Goal: Task Accomplishment & Management: Manage account settings

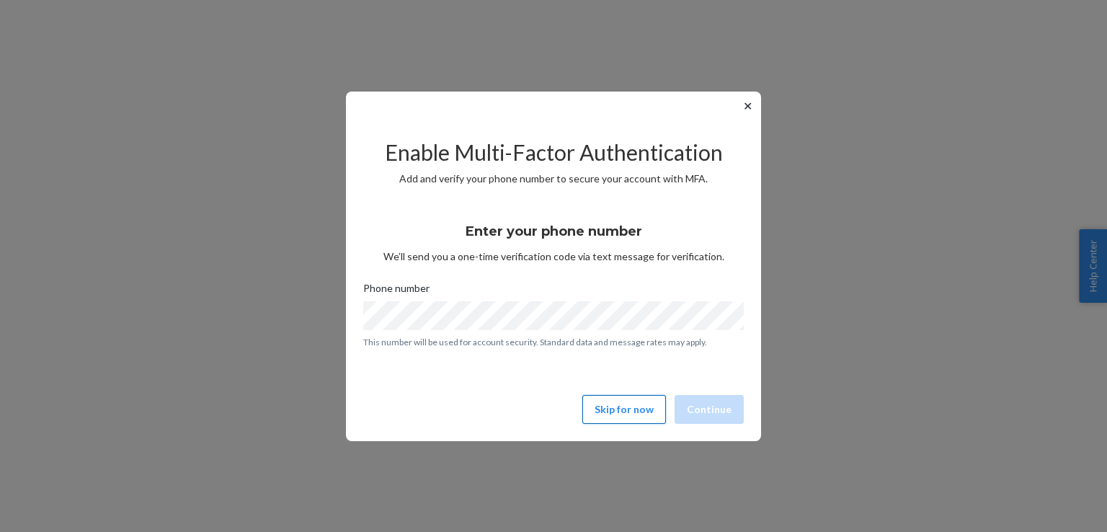
click at [603, 417] on button "Skip for now" at bounding box center [624, 409] width 84 height 29
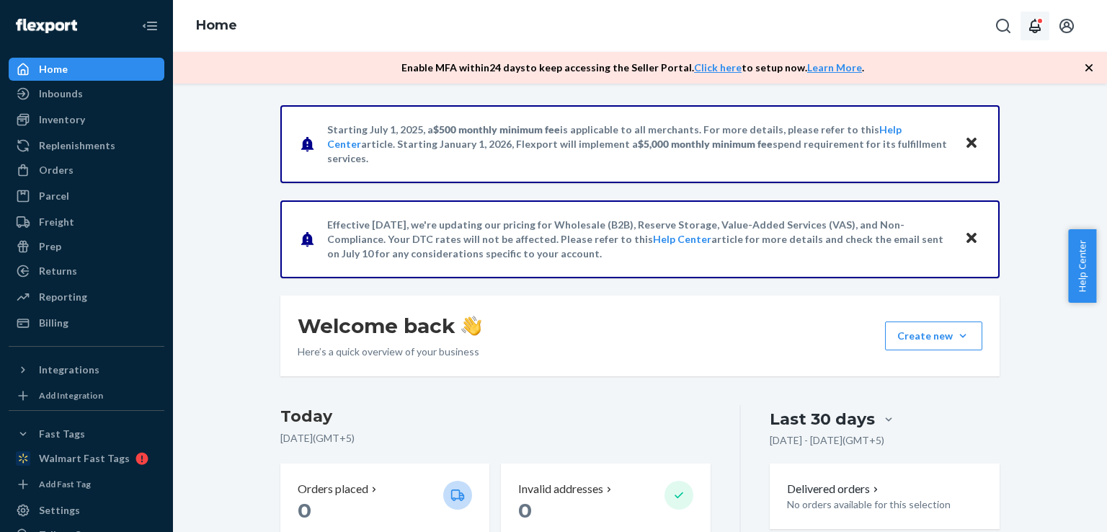
click at [1037, 23] on icon "Open notifications" at bounding box center [1034, 25] width 17 height 17
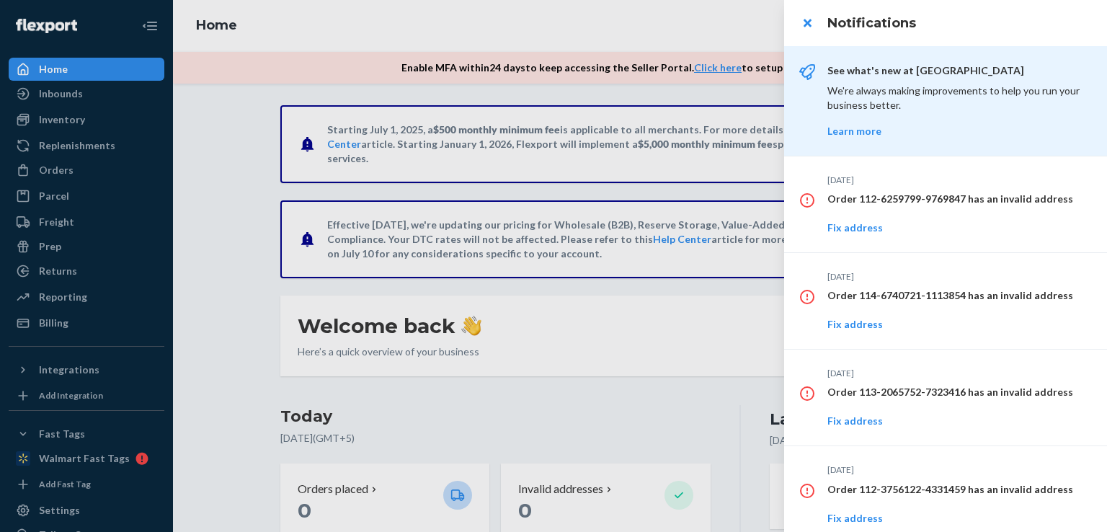
click at [594, 14] on div at bounding box center [553, 266] width 1107 height 532
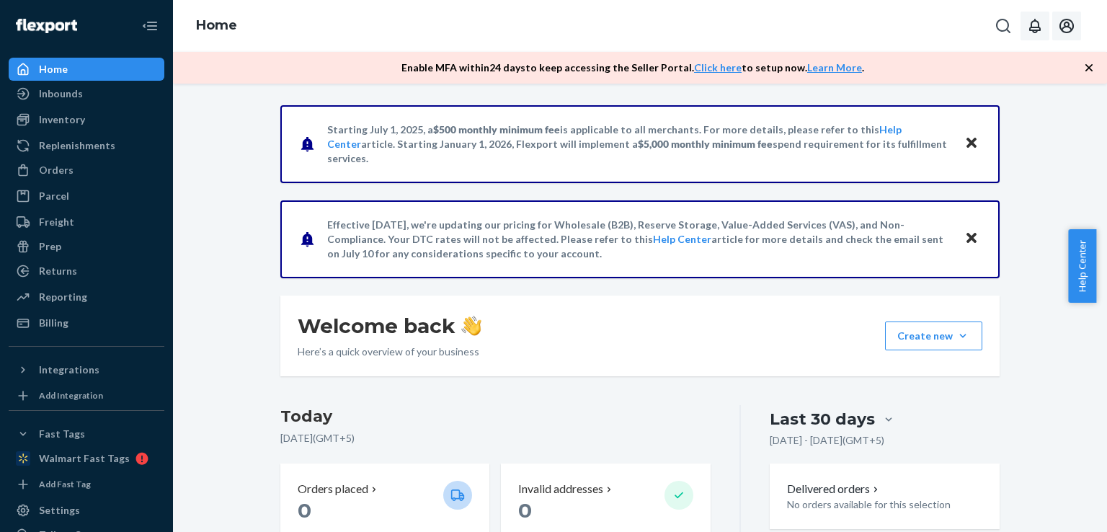
click at [1065, 29] on icon "Open account menu" at bounding box center [1066, 25] width 17 height 17
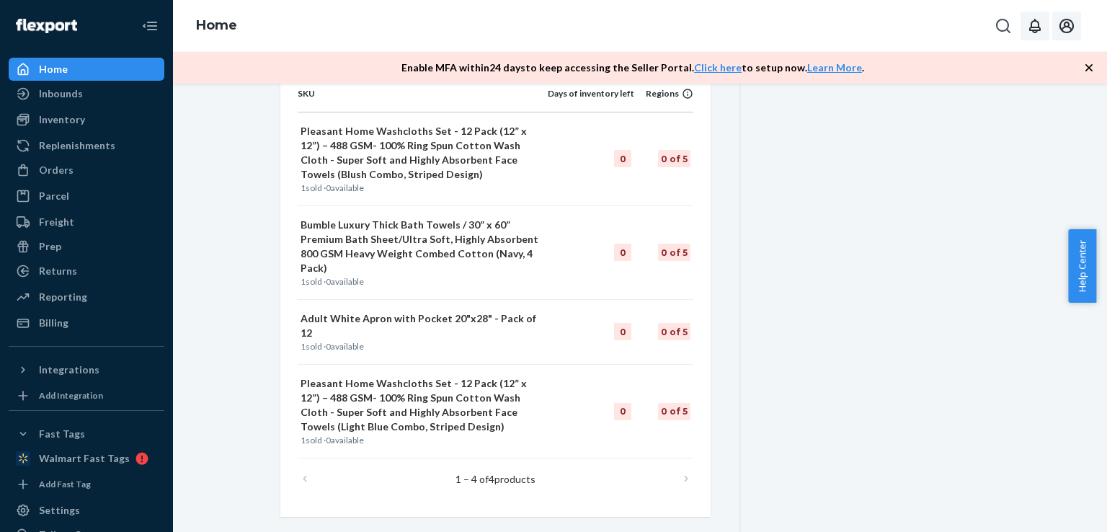
scroll to position [79, 0]
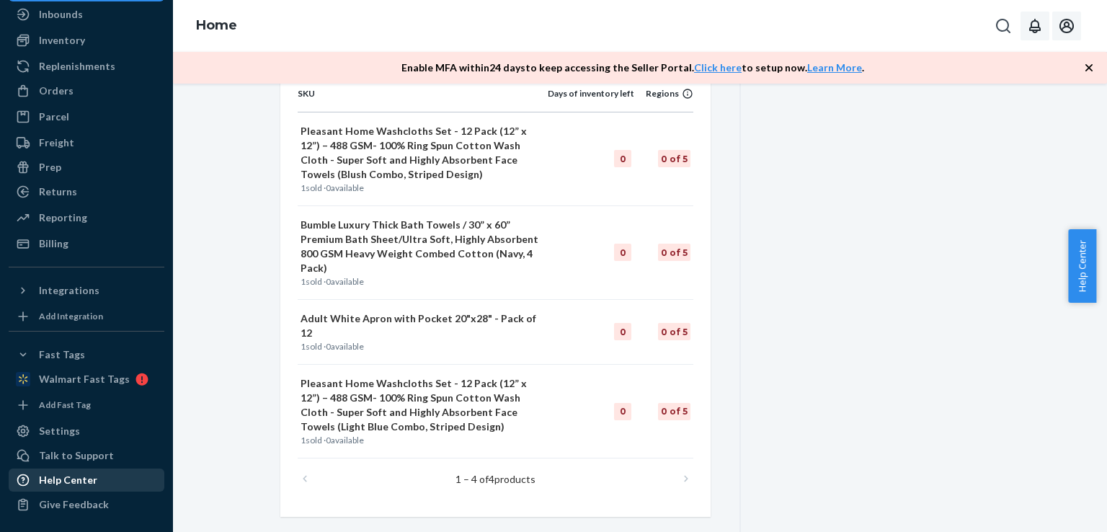
click at [69, 475] on div "Help Center" at bounding box center [68, 480] width 58 height 14
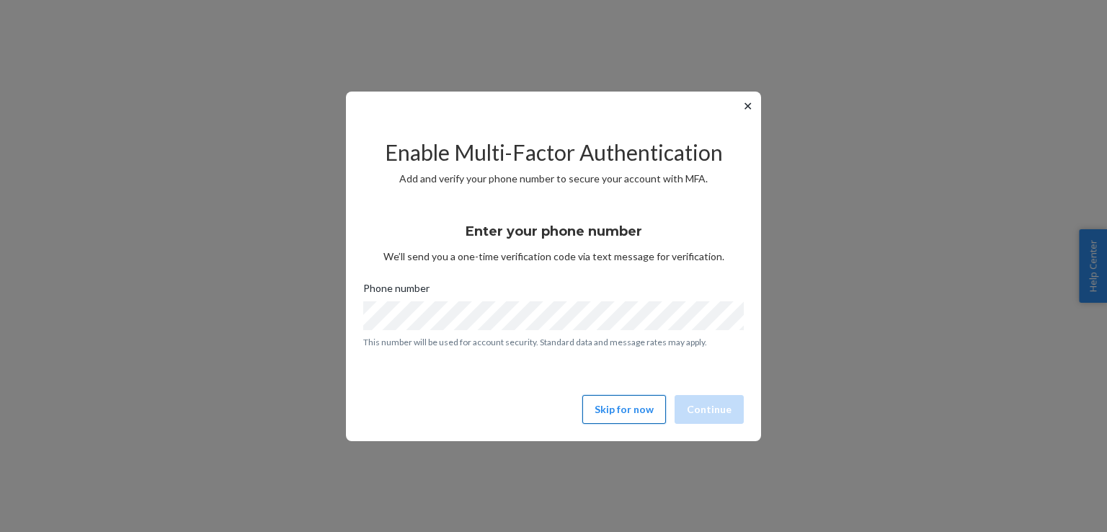
click at [644, 416] on button "Skip for now" at bounding box center [624, 409] width 84 height 29
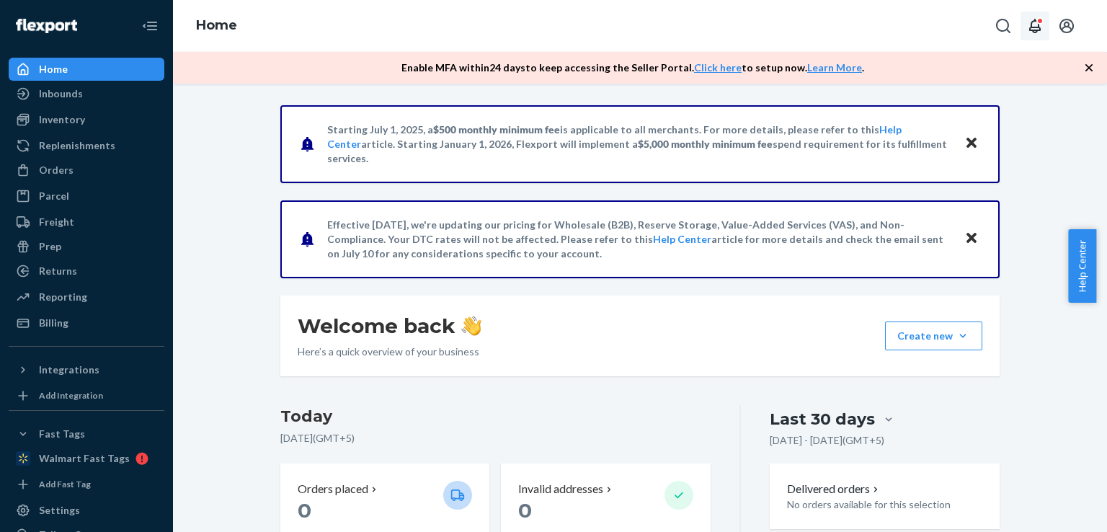
click at [1034, 22] on icon "Open notifications" at bounding box center [1034, 25] width 17 height 17
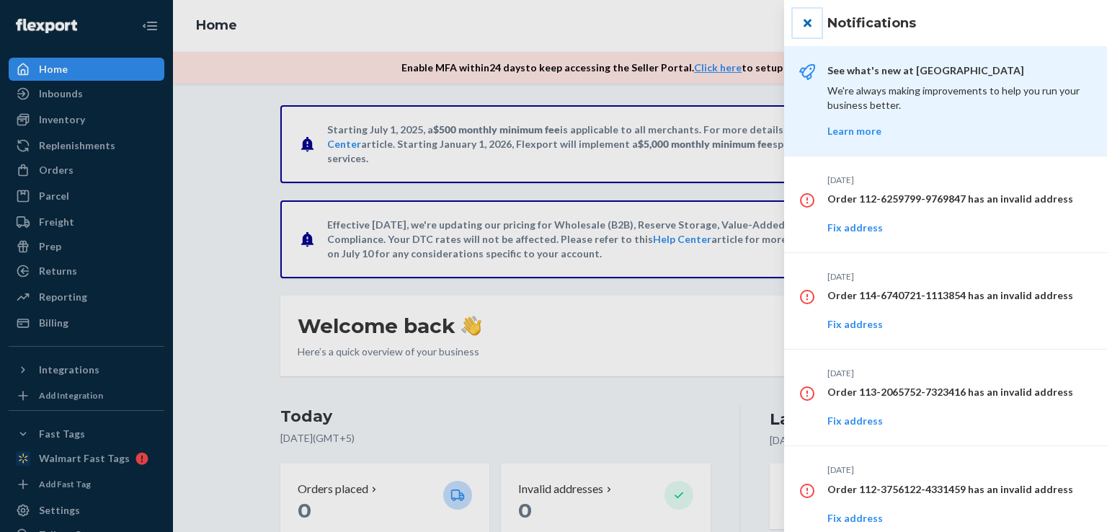
click at [811, 17] on button "close" at bounding box center [807, 23] width 29 height 29
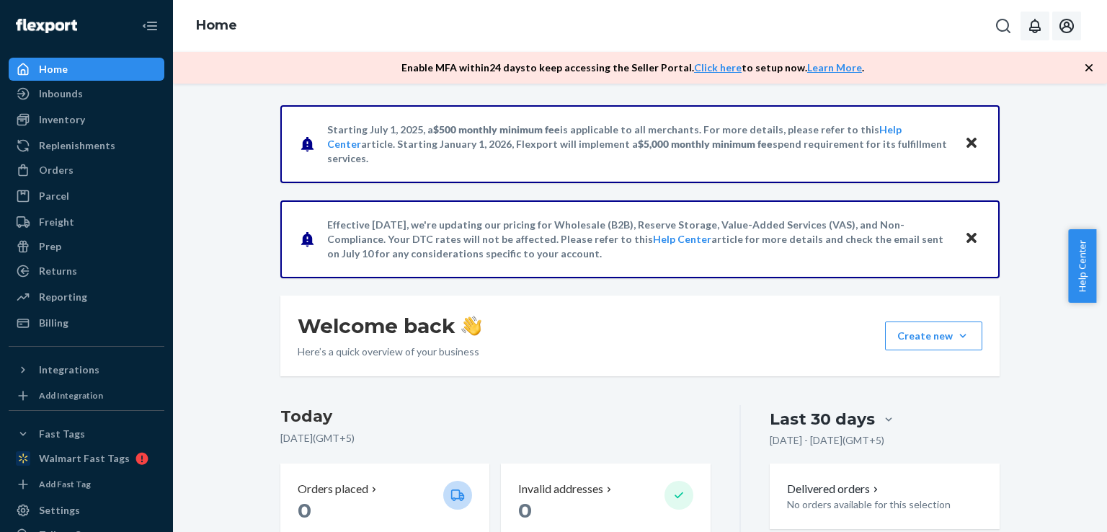
click at [1070, 26] on icon "Open account menu" at bounding box center [1066, 25] width 17 height 17
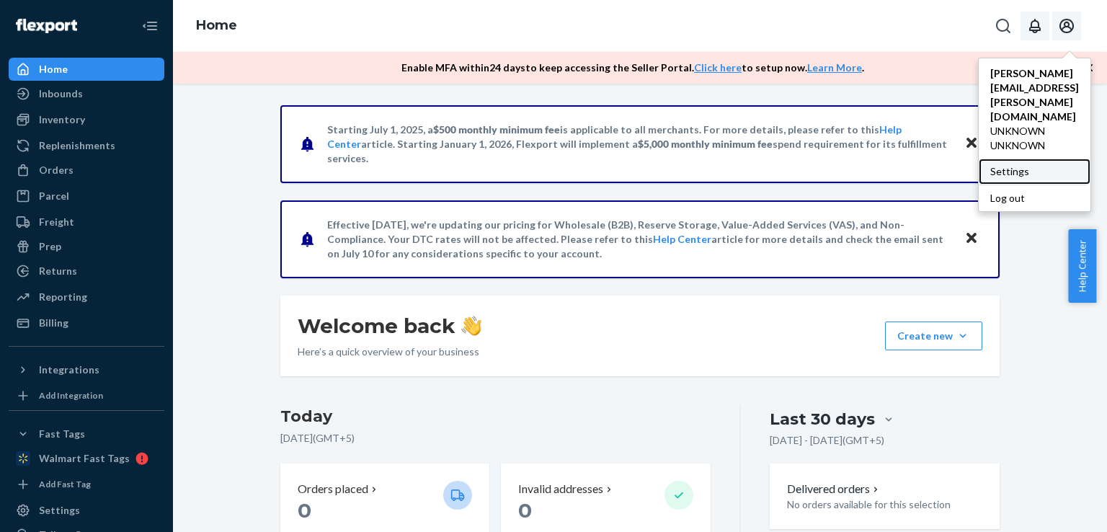
click at [979, 159] on div "Settings" at bounding box center [1035, 172] width 112 height 26
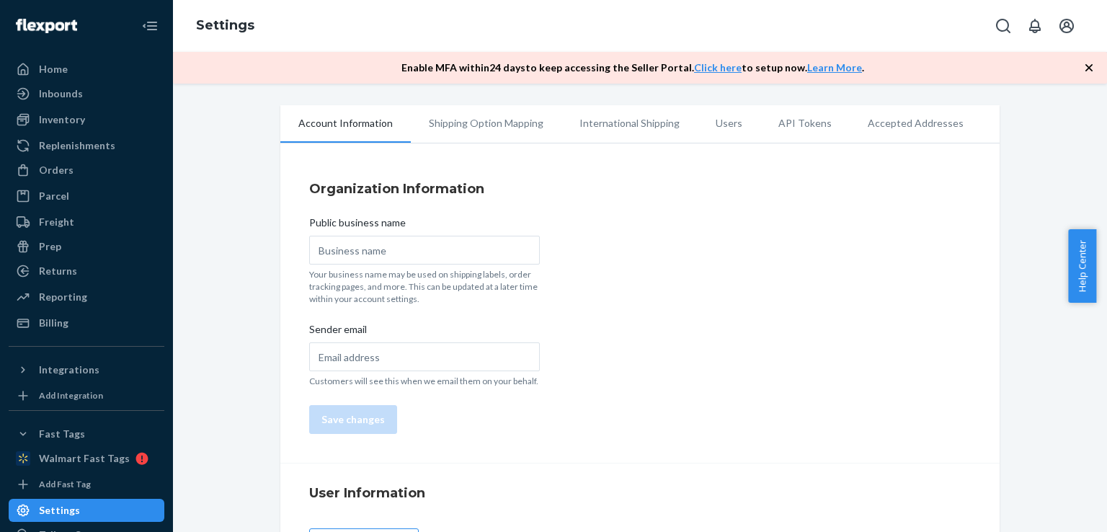
click at [865, 128] on li "Accepted Addresses" at bounding box center [916, 123] width 132 height 36
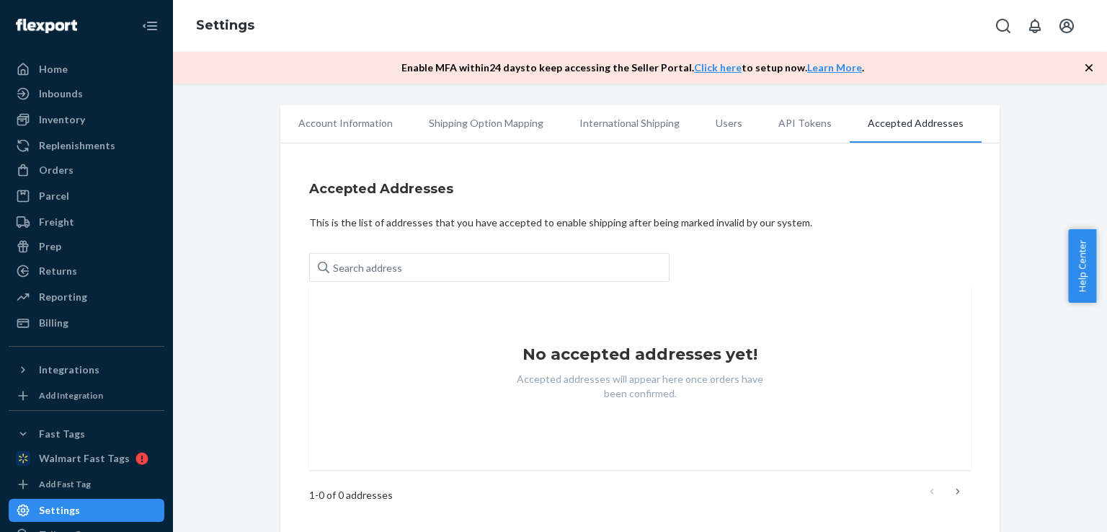
click at [29, 310] on ul "Home Inbounds Shipping Plans Problems Inventory Products Replenishments Orders …" at bounding box center [87, 196] width 156 height 277
click at [45, 329] on div "Billing" at bounding box center [54, 323] width 30 height 14
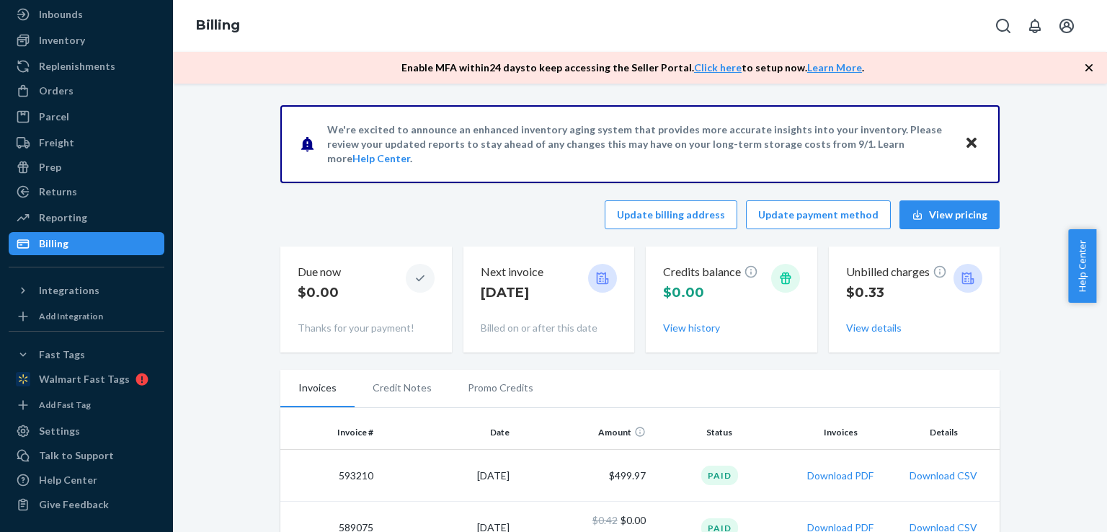
scroll to position [1824, 0]
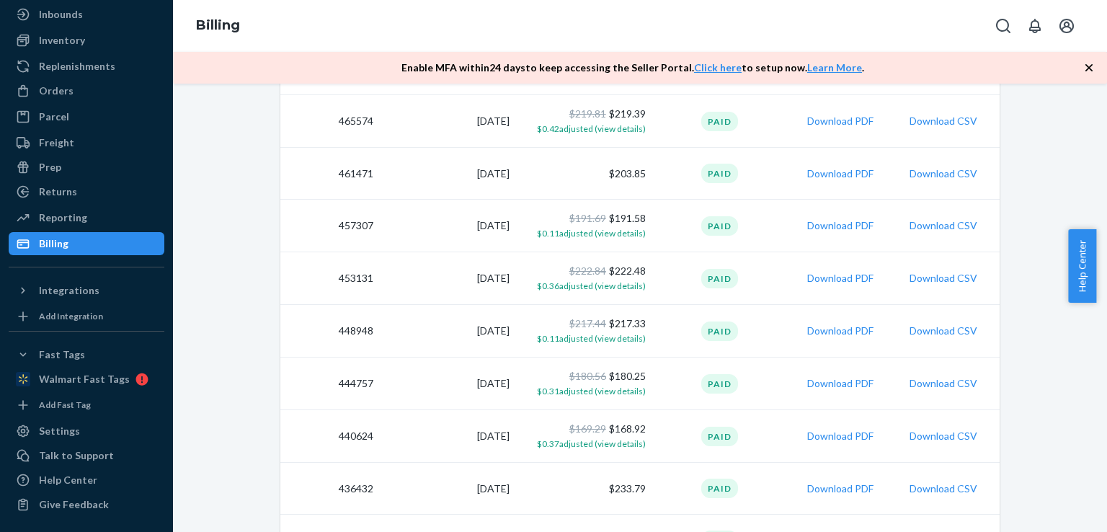
drag, startPoint x: 1106, startPoint y: 267, endPoint x: 1091, endPoint y: 381, distance: 114.9
click at [1091, 381] on body "Home Inbounds Shipping Plans Problems Inventory Products Replenishments Orders …" at bounding box center [553, 266] width 1107 height 532
drag, startPoint x: 1099, startPoint y: 258, endPoint x: 1102, endPoint y: 482, distance: 224.2
click at [1102, 482] on body "Home Inbounds Shipping Plans Problems Inventory Products Replenishments Orders …" at bounding box center [553, 266] width 1107 height 532
click at [1102, 252] on div "Help Center" at bounding box center [1087, 266] width 39 height 74
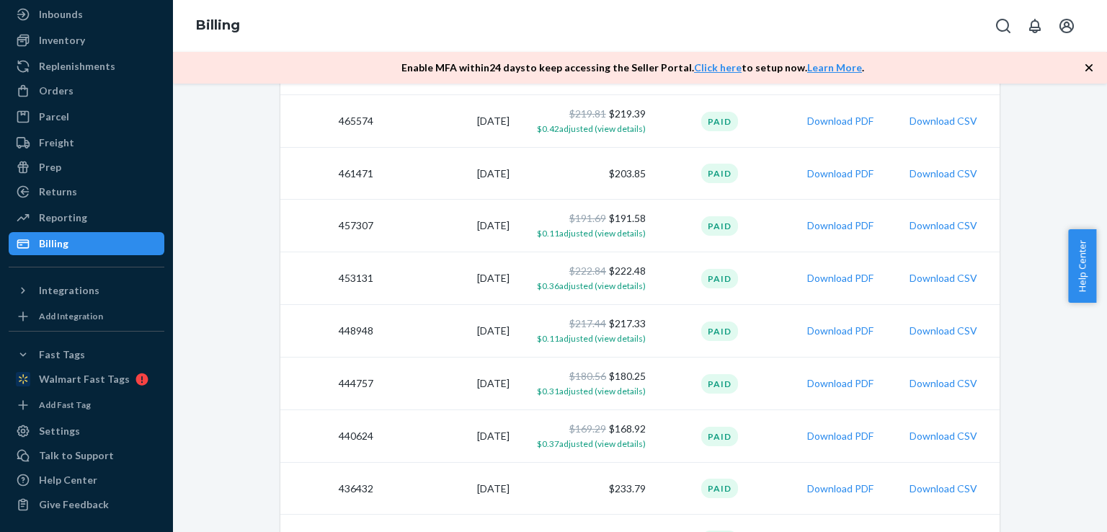
drag, startPoint x: 1102, startPoint y: 252, endPoint x: 1102, endPoint y: 366, distance: 113.9
click at [1102, 366] on body "Home Inbounds Shipping Plans Problems Inventory Products Replenishments Orders …" at bounding box center [553, 266] width 1107 height 532
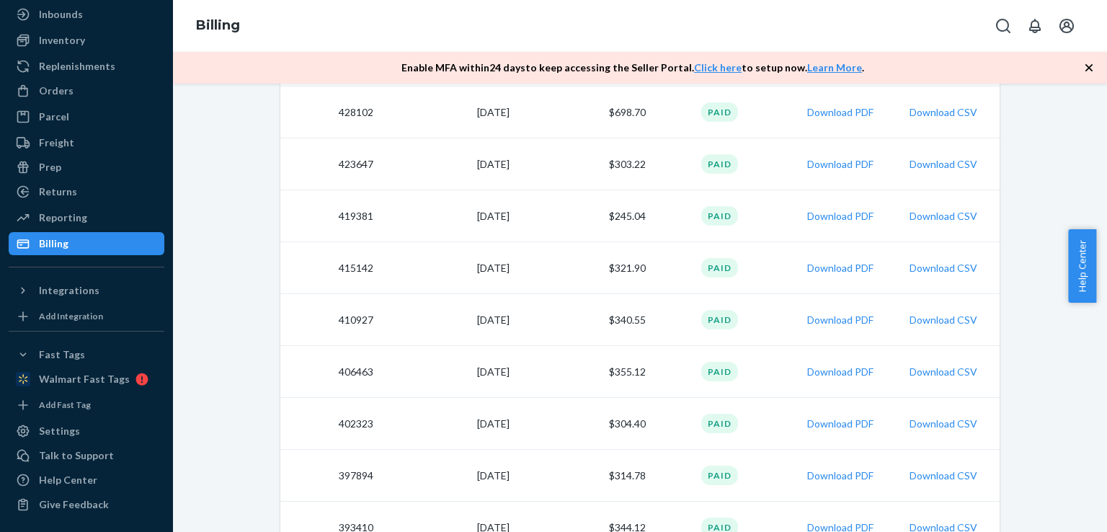
scroll to position [2343, 0]
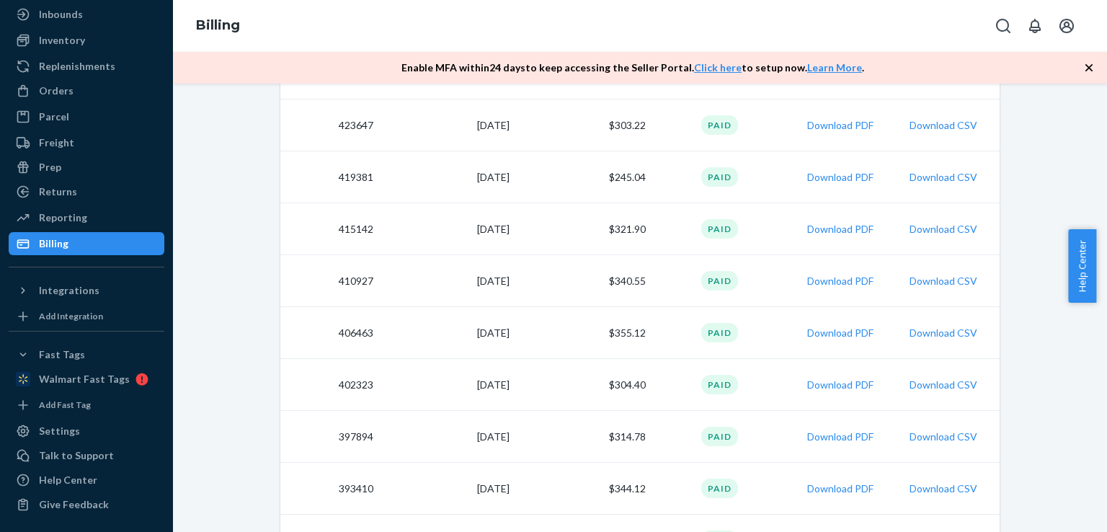
drag, startPoint x: 1099, startPoint y: 296, endPoint x: 1106, endPoint y: 419, distance: 123.5
click at [1106, 419] on body "Home Inbounds Shipping Plans Problems Inventory Products Replenishments Orders …" at bounding box center [553, 266] width 1107 height 532
drag, startPoint x: 1101, startPoint y: 295, endPoint x: 1094, endPoint y: 208, distance: 86.8
click at [1094, 208] on body "Home Inbounds Shipping Plans Problems Inventory Products Replenishments Orders …" at bounding box center [553, 266] width 1107 height 532
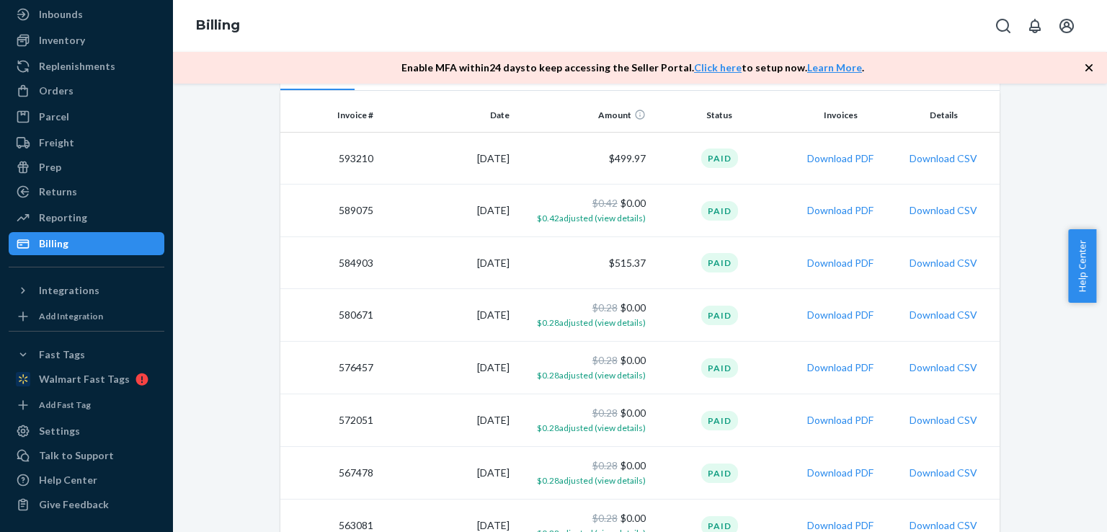
scroll to position [324, 0]
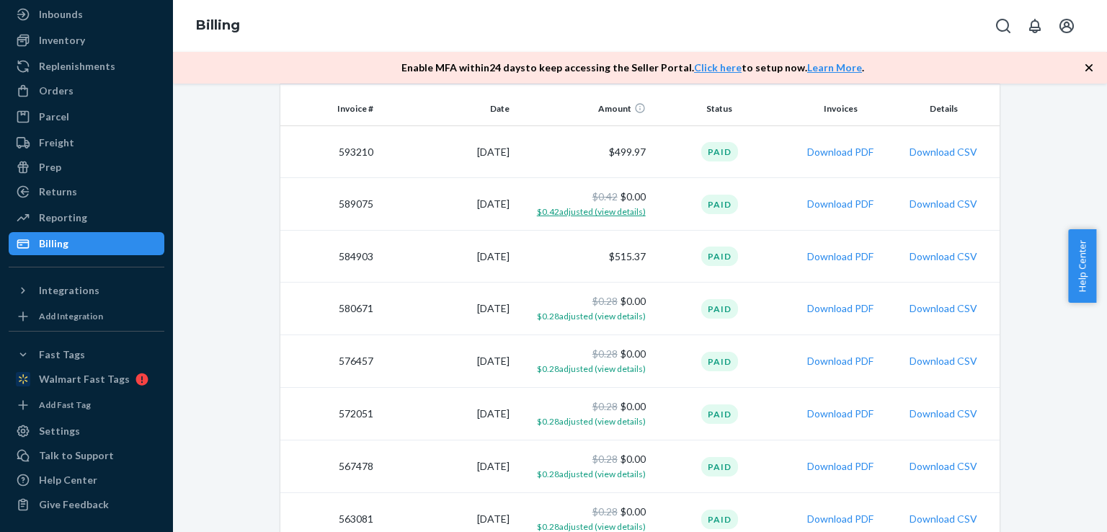
click at [617, 207] on span "$0.42 adjusted (view details)" at bounding box center [591, 211] width 109 height 11
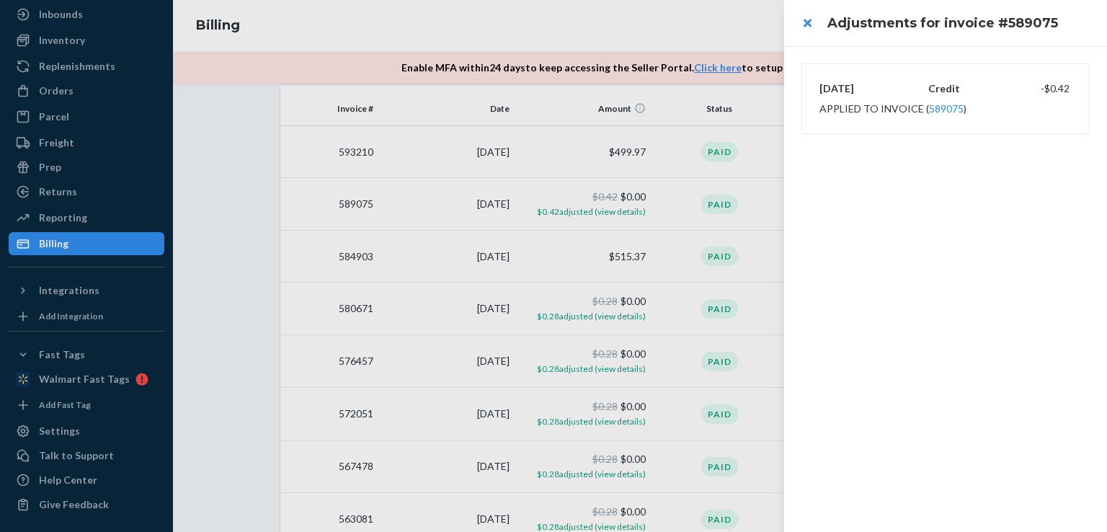
drag, startPoint x: 161, startPoint y: 292, endPoint x: 161, endPoint y: 226, distance: 66.3
click at [161, 226] on div at bounding box center [553, 266] width 1107 height 532
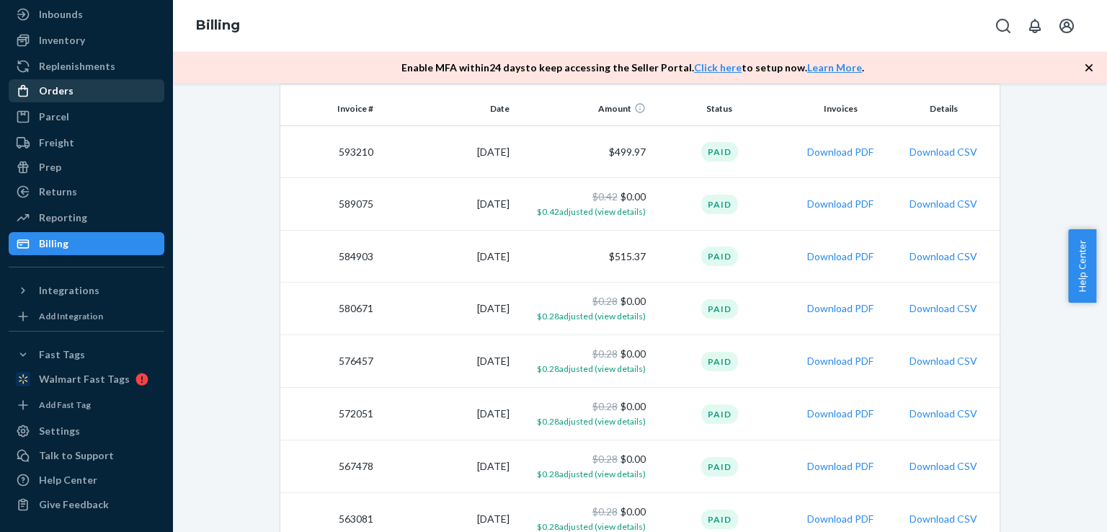
click at [71, 96] on div "Orders" at bounding box center [86, 91] width 153 height 20
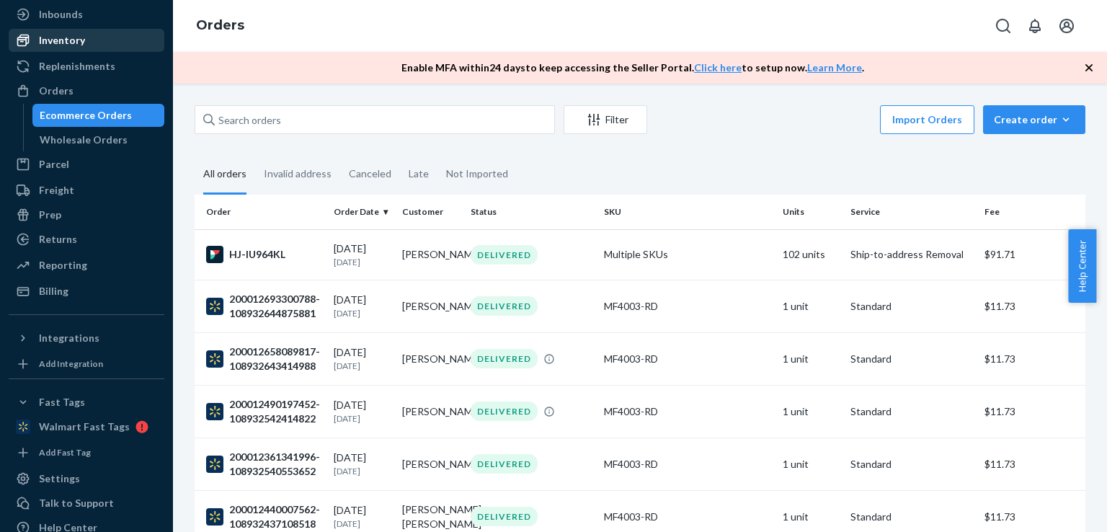
click at [61, 43] on div "Inventory" at bounding box center [62, 40] width 46 height 14
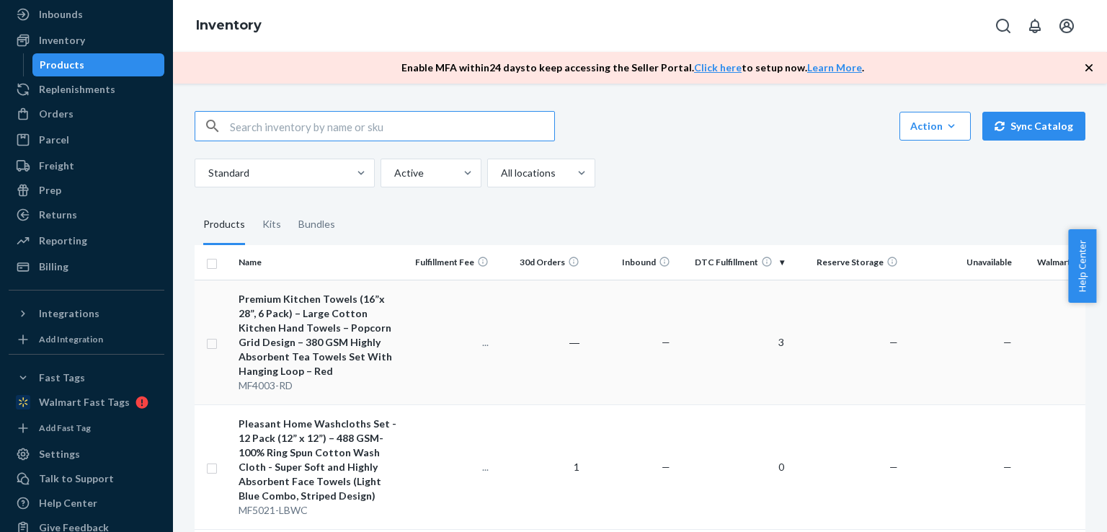
click at [211, 344] on input "checkbox" at bounding box center [212, 341] width 12 height 15
checkbox input "true"
click at [898, 127] on link "Create a Removal Order" at bounding box center [906, 126] width 138 height 29
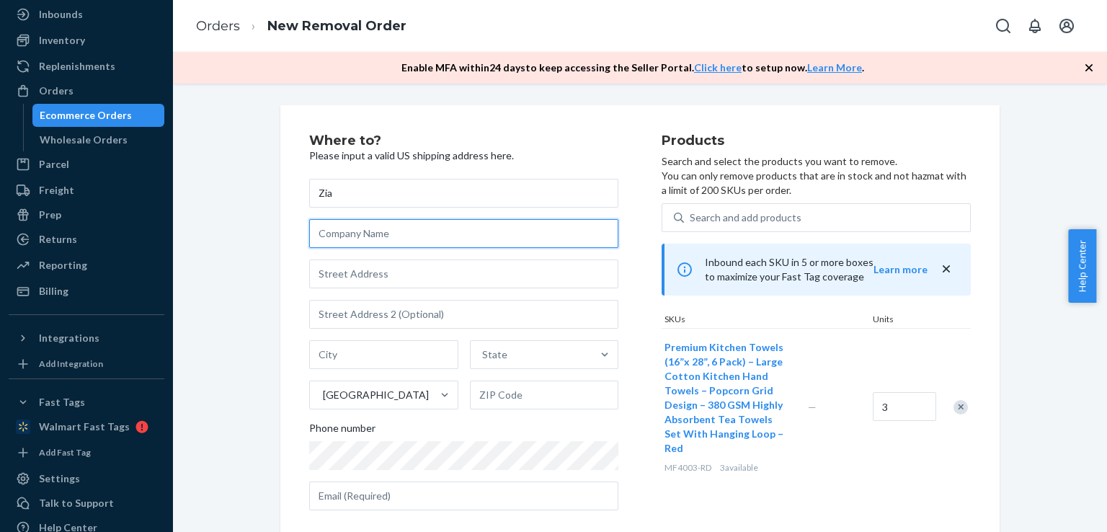
click at [345, 239] on input "text" at bounding box center [463, 233] width 309 height 29
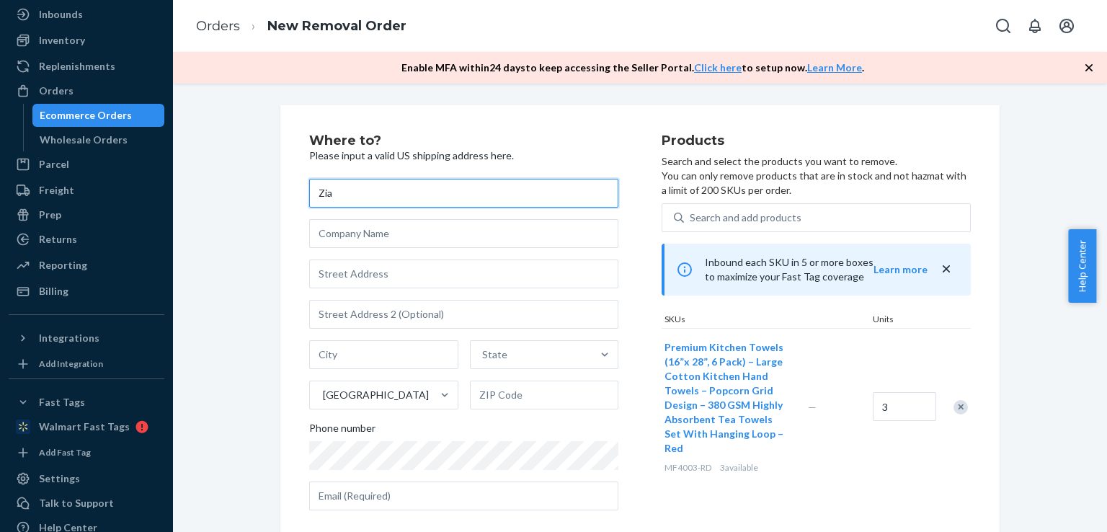
click at [344, 193] on input "Zia" at bounding box center [463, 193] width 309 height 29
type input "Z"
type input "[PERSON_NAME]"
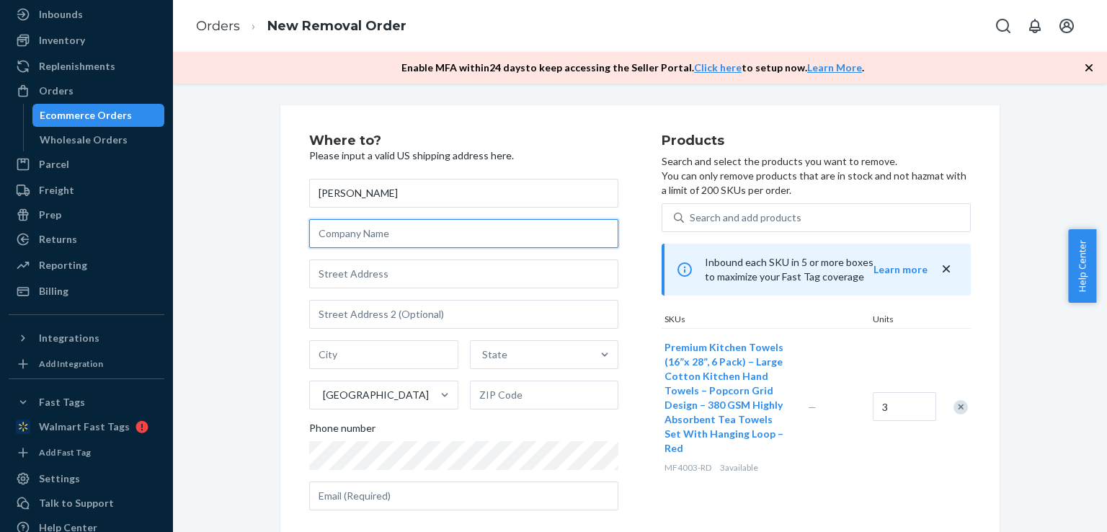
click at [334, 231] on input "text" at bounding box center [463, 233] width 309 height 29
click at [332, 234] on input "All staffing warehouse" at bounding box center [463, 233] width 309 height 29
click at [369, 231] on input "All Staffing warehouse" at bounding box center [463, 233] width 309 height 29
type input "All Staffing Warehouse"
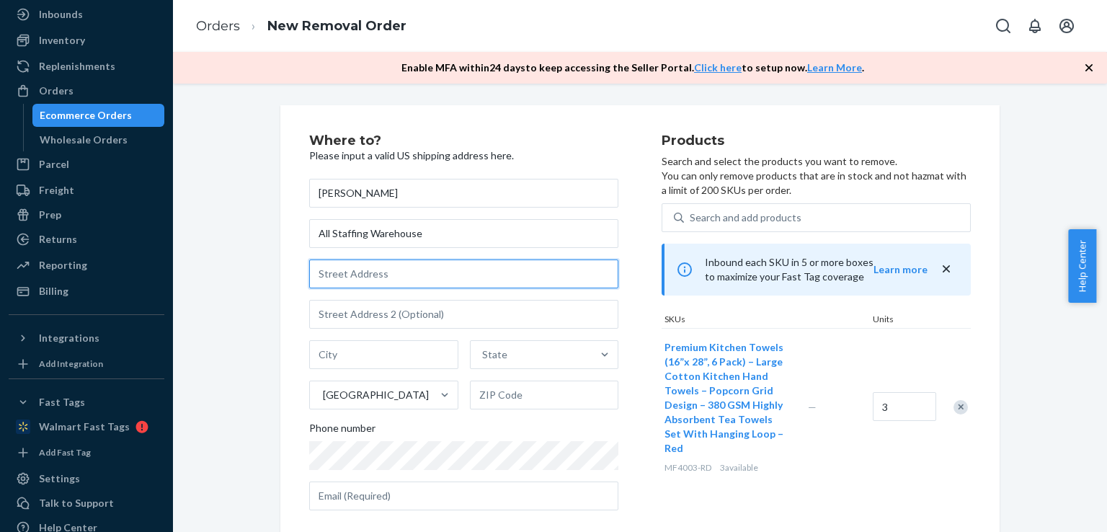
click at [344, 274] on input "text" at bounding box center [463, 273] width 309 height 29
type input "[STREET_ADDRESS]"
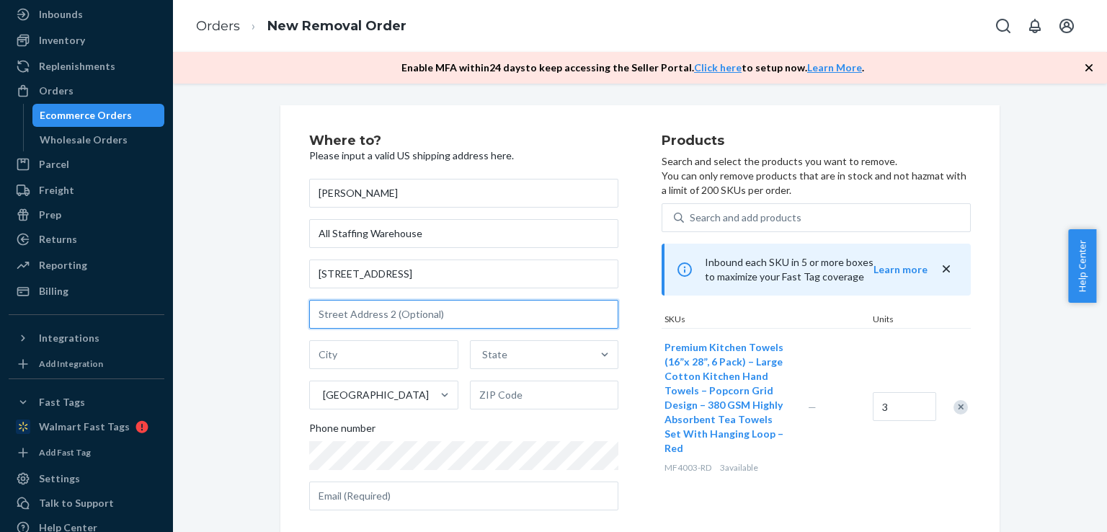
type input "Unite A-3"
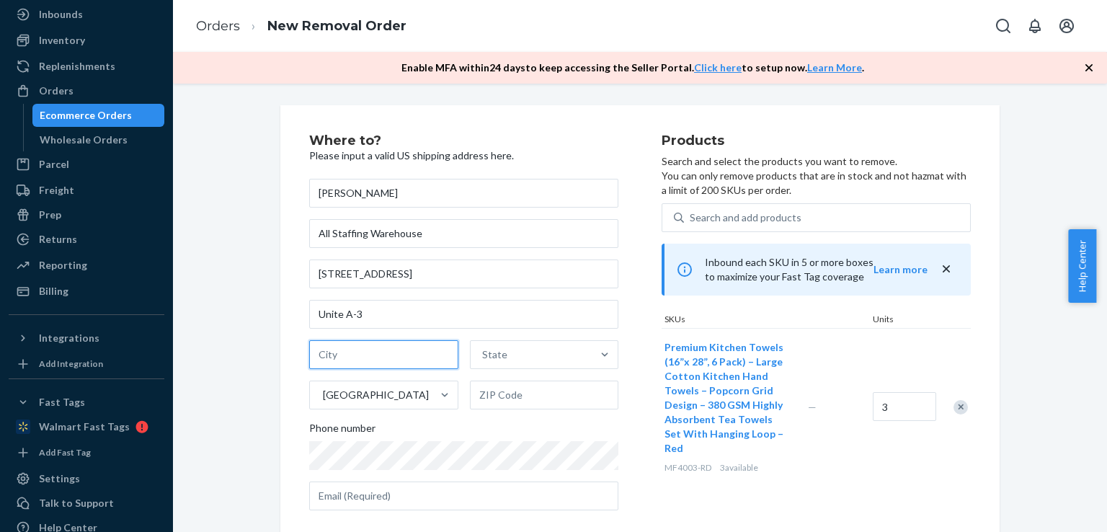
type input "Bensalem"
type input "[US_STATE]"
type input "19020"
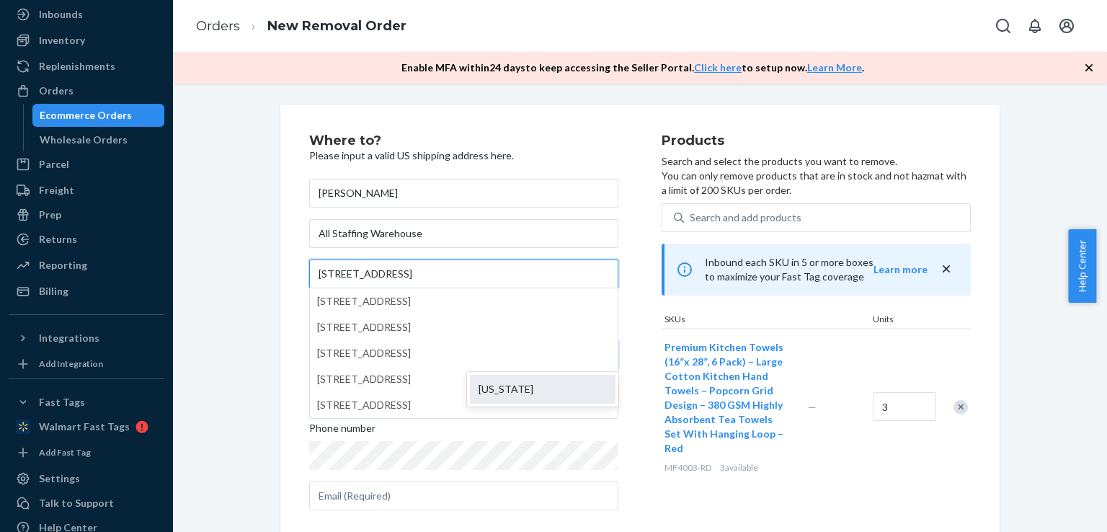
click at [528, 393] on div "[US_STATE]" at bounding box center [543, 389] width 146 height 29
click at [528, 362] on input "[US_STATE]" at bounding box center [509, 354] width 60 height 14
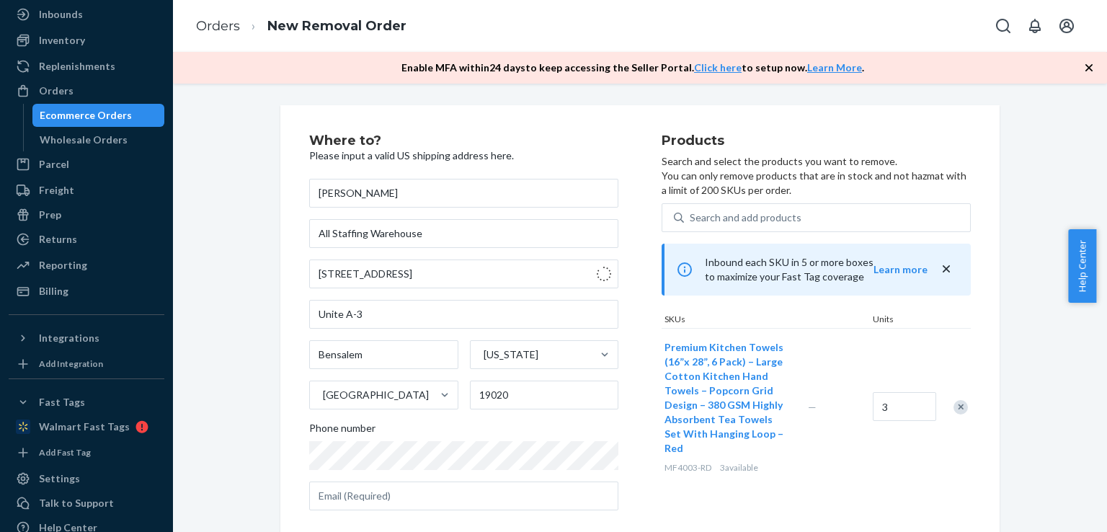
type input "[US_STATE]"
type input "[STREET_ADDRESS]"
click at [360, 319] on input "text" at bounding box center [463, 314] width 309 height 29
type input "Unite A-3"
type input "[STREET_ADDRESS]"
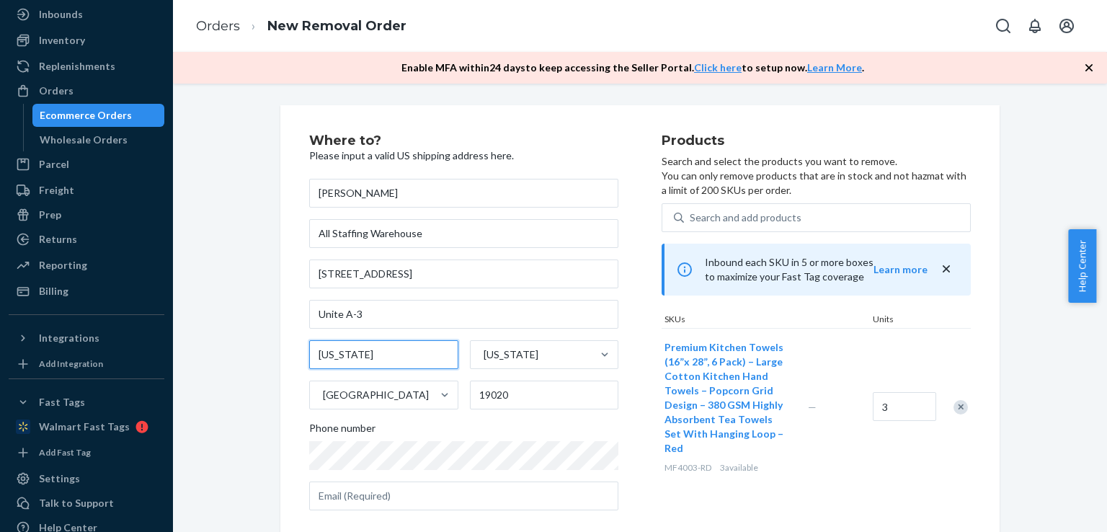
type input "Bensalem"
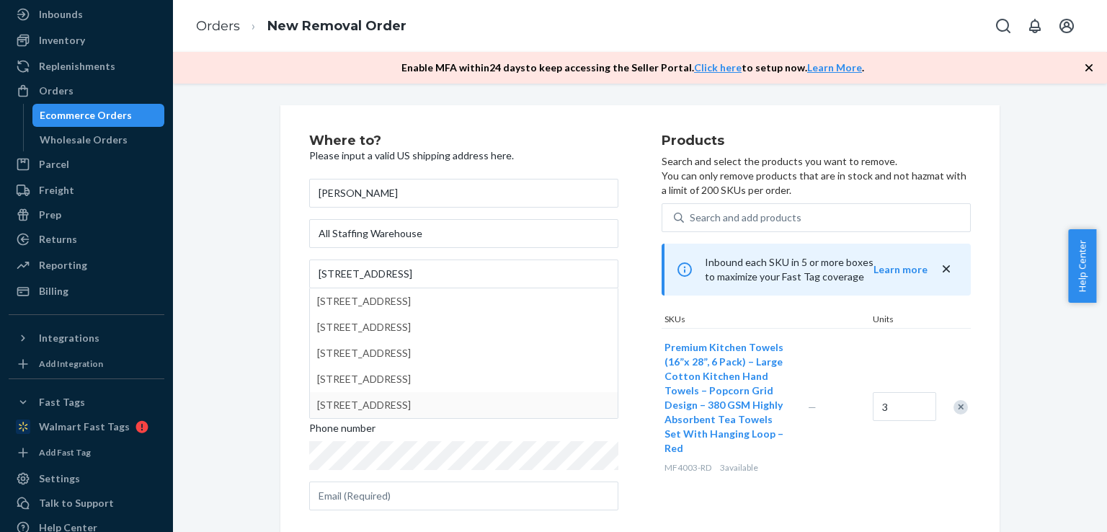
click at [220, 347] on div "Where to? Please input a valid US shipping address here. [PERSON_NAME] All Staf…" at bounding box center [640, 376] width 913 height 543
click at [376, 273] on input "[STREET_ADDRESS]" at bounding box center [463, 273] width 309 height 29
click at [378, 276] on input "[STREET_ADDRESS]" at bounding box center [463, 273] width 309 height 29
drag, startPoint x: 1104, startPoint y: 275, endPoint x: 1092, endPoint y: 373, distance: 98.0
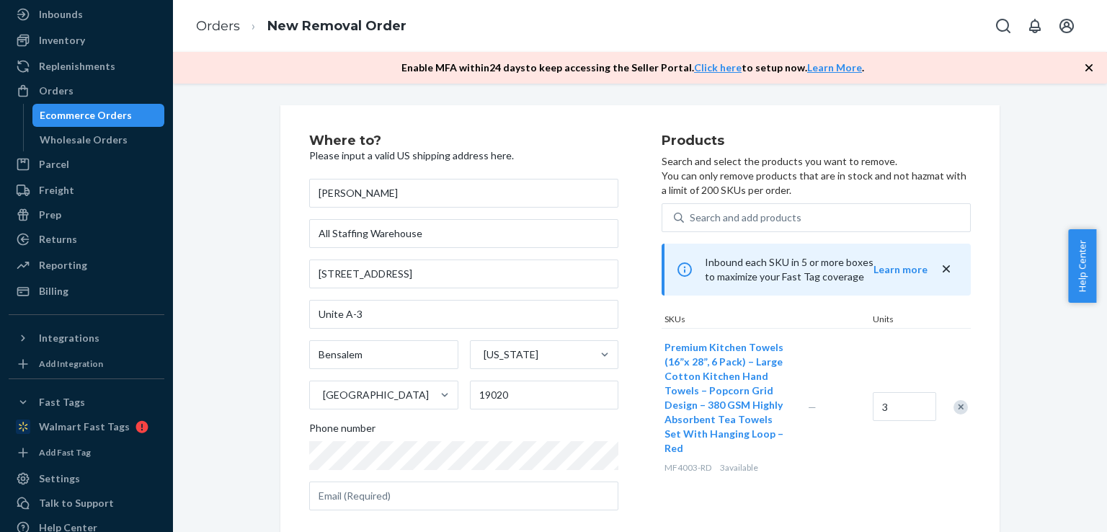
click at [1092, 373] on body "Home Inbounds Shipping Plans Problems Inventory Products Replenishments Orders …" at bounding box center [553, 266] width 1107 height 532
click at [430, 497] on input "text" at bounding box center [463, 495] width 309 height 29
paste input "'[PERSON_NAME]' <[PERSON_NAME][EMAIL_ADDRESS][DOMAIN_NAME]>"
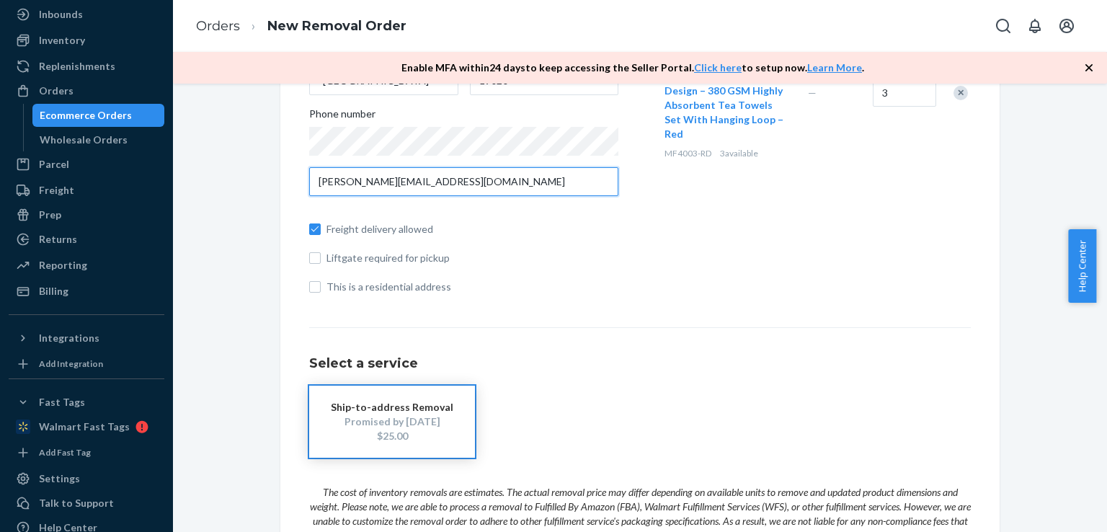
scroll to position [323, 0]
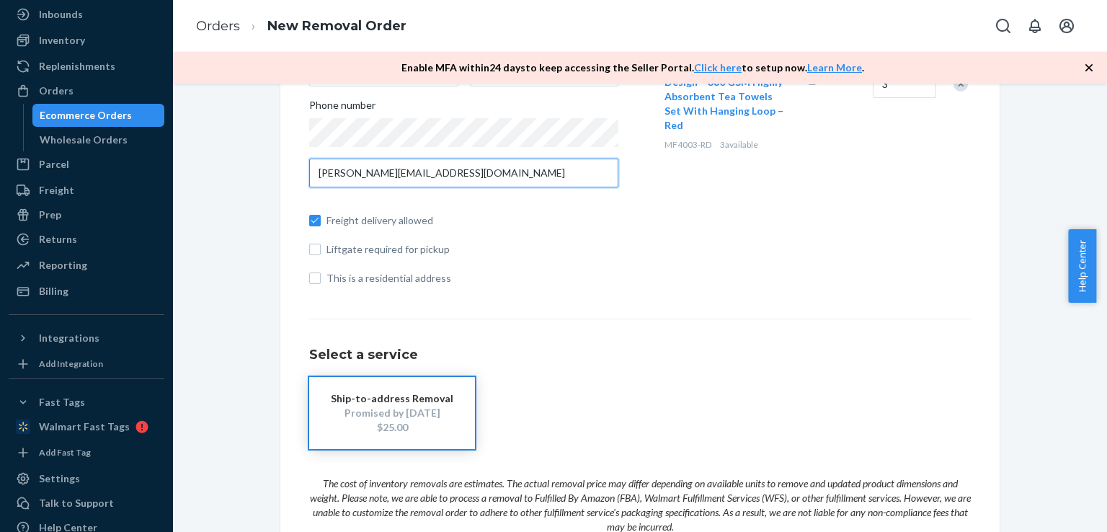
type input "[PERSON_NAME][EMAIL_ADDRESS][DOMAIN_NAME]"
drag, startPoint x: 1101, startPoint y: 282, endPoint x: 1105, endPoint y: 344, distance: 62.1
click at [1105, 344] on body "Home Inbounds Shipping Plans Problems Inventory Products Replenishments Orders …" at bounding box center [553, 266] width 1107 height 532
click at [741, 325] on div "Select a service Ship-to-address Removal Promised by [DATE] $25.00" at bounding box center [640, 384] width 662 height 130
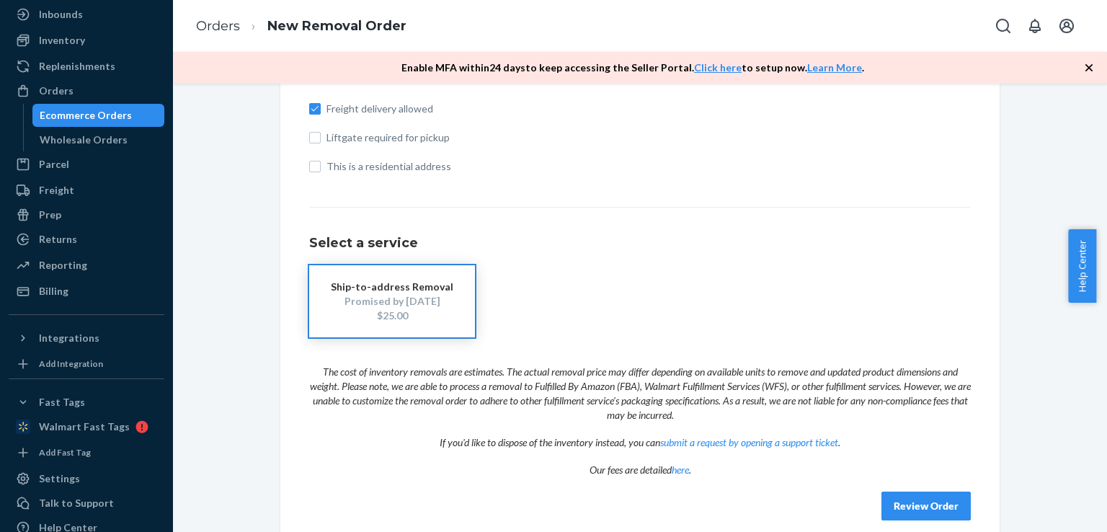
scroll to position [452, 0]
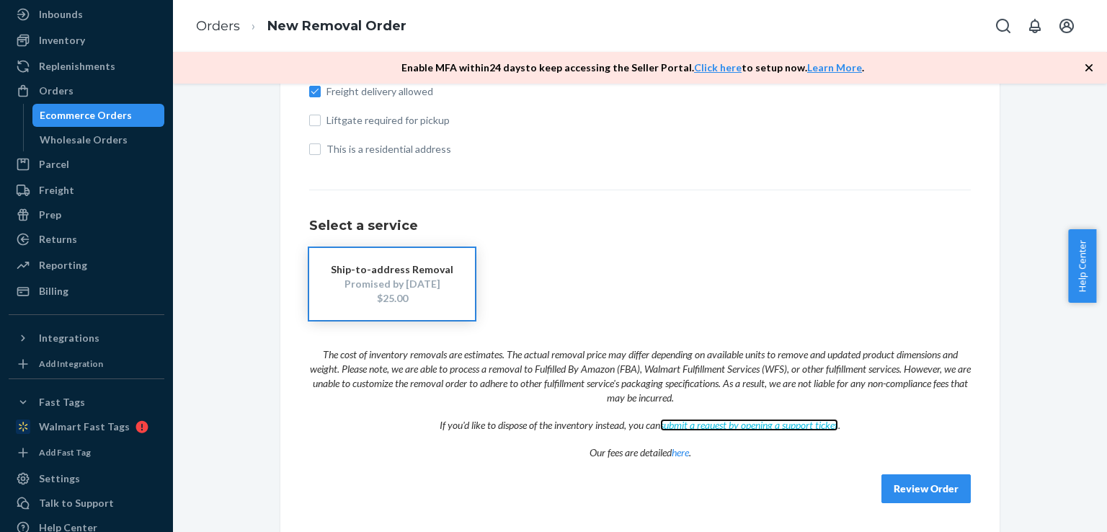
click at [745, 425] on link "submit a request by opening a support ticket" at bounding box center [749, 425] width 178 height 12
click at [921, 482] on button "Review Order" at bounding box center [926, 488] width 89 height 29
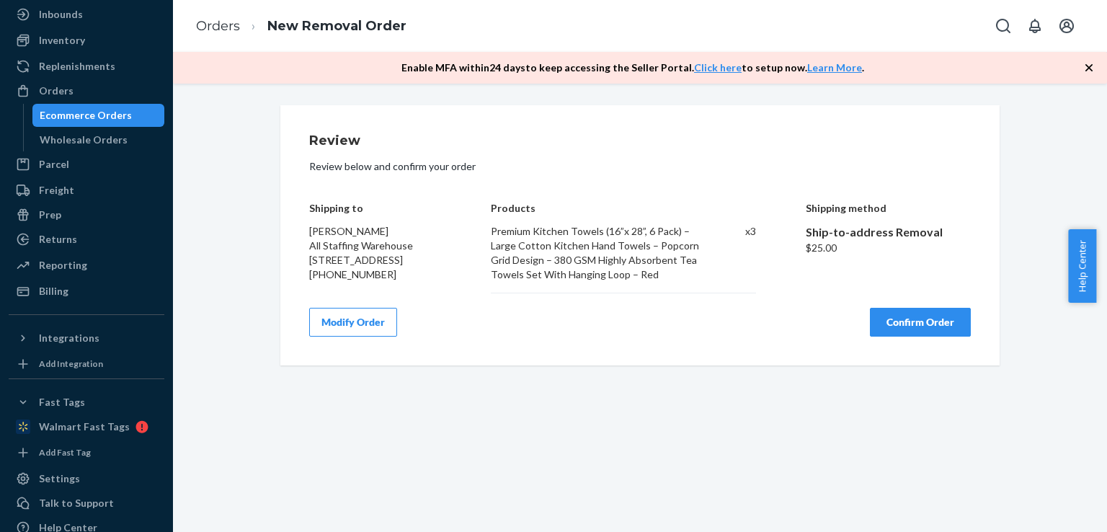
scroll to position [0, 0]
click at [894, 337] on button "Confirm Order" at bounding box center [920, 322] width 101 height 29
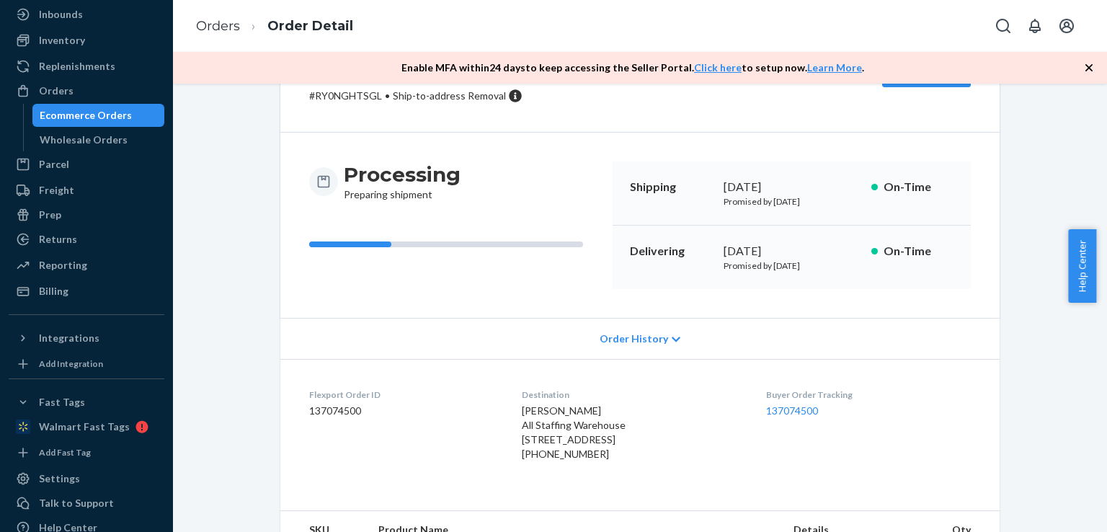
scroll to position [70, 0]
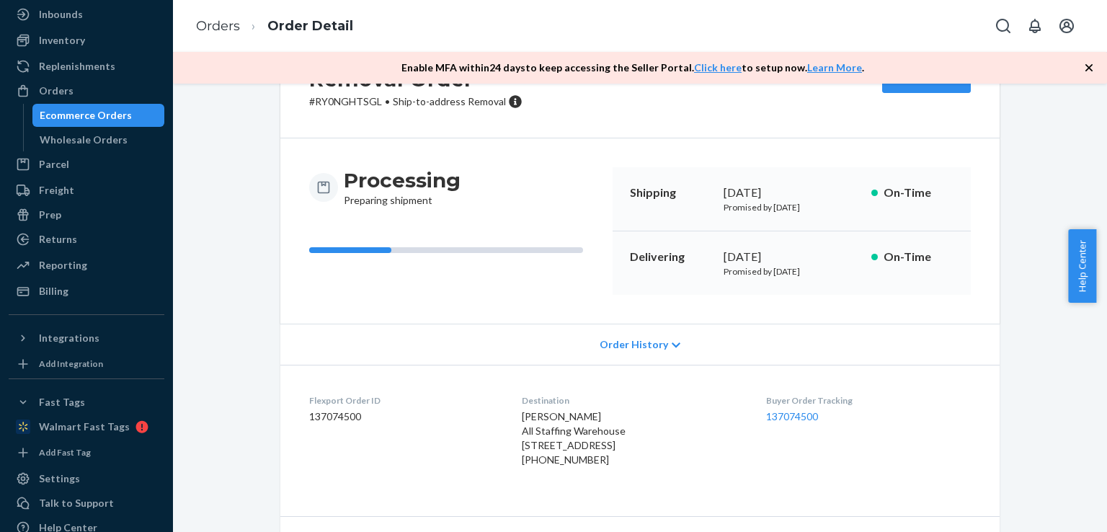
click at [634, 337] on span "Order History" at bounding box center [634, 344] width 68 height 14
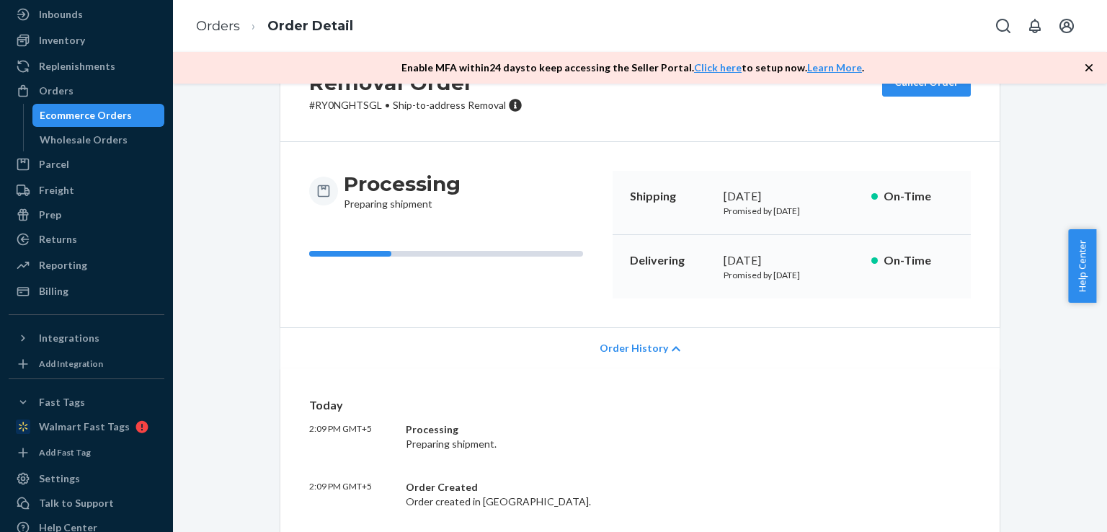
scroll to position [0, 0]
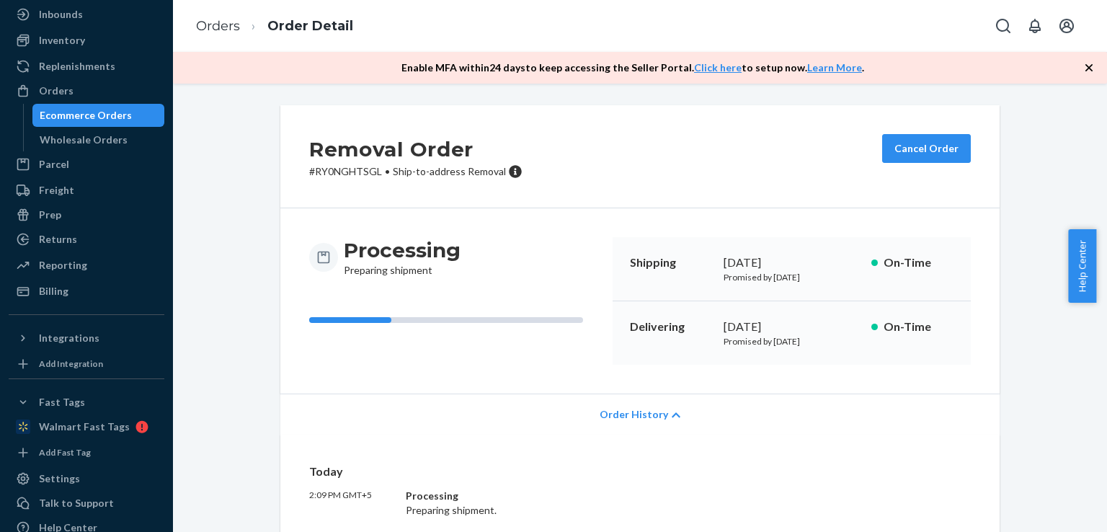
click at [1087, 66] on icon "button" at bounding box center [1089, 67] width 7 height 7
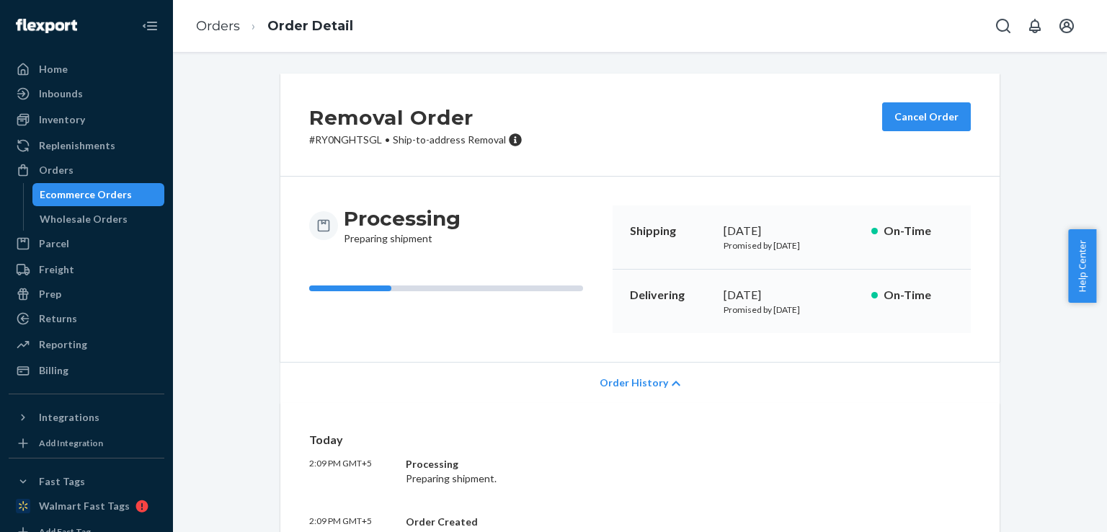
scroll to position [112, 0]
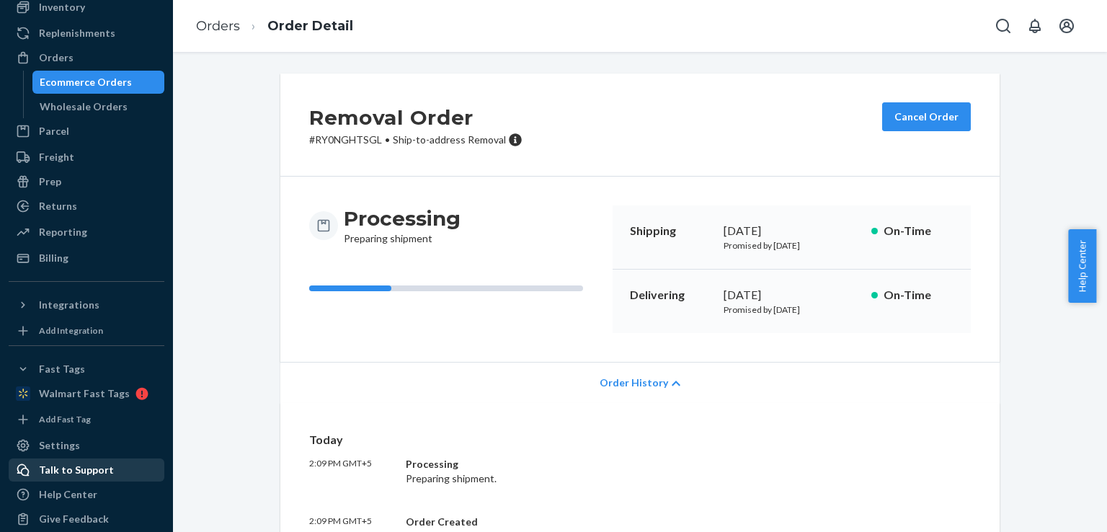
click at [79, 479] on div "Talk to Support" at bounding box center [86, 470] width 153 height 20
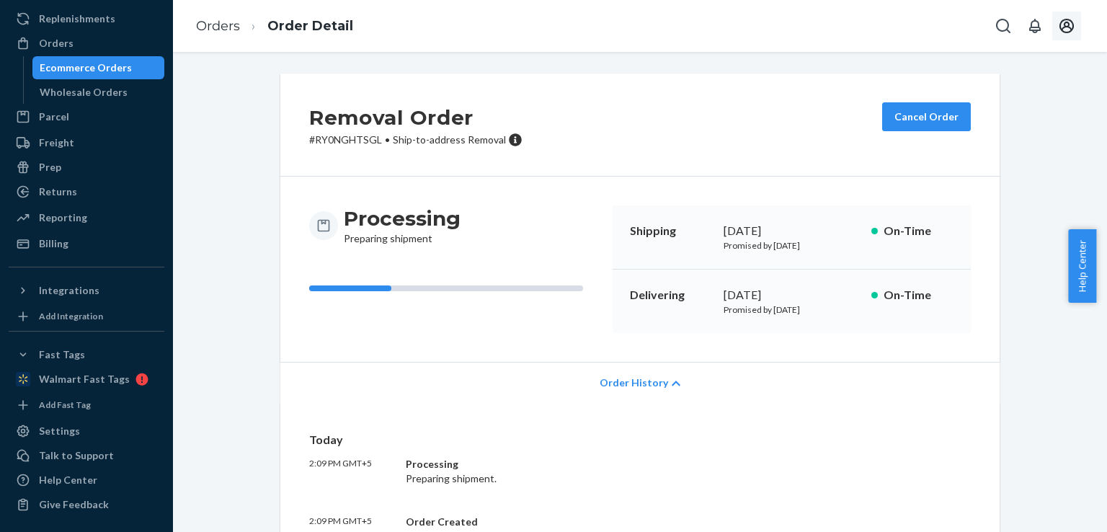
click at [1062, 27] on icon "Open account menu" at bounding box center [1066, 25] width 17 height 17
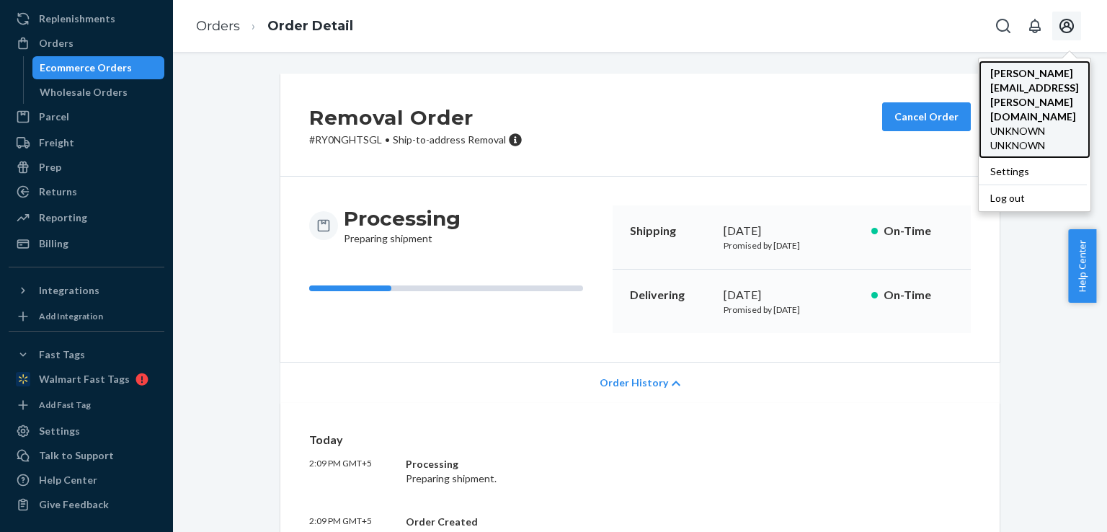
click at [990, 77] on span "[PERSON_NAME][EMAIL_ADDRESS][PERSON_NAME][DOMAIN_NAME]" at bounding box center [1034, 95] width 89 height 58
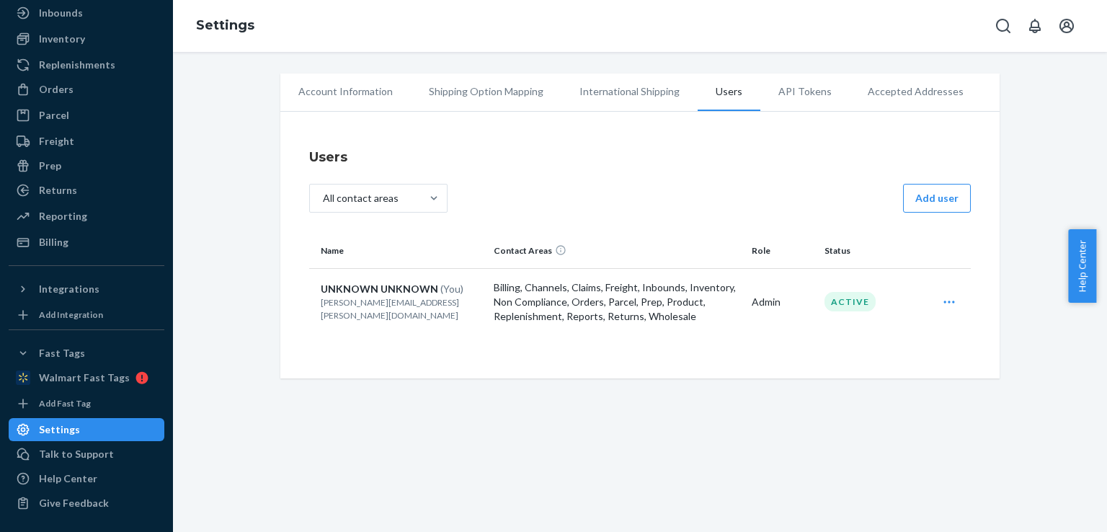
scroll to position [79, 0]
click at [945, 301] on icon "Open user actions" at bounding box center [949, 302] width 14 height 14
click at [838, 338] on span "Edit" at bounding box center [882, 337] width 89 height 10
